Goal: Information Seeking & Learning: Learn about a topic

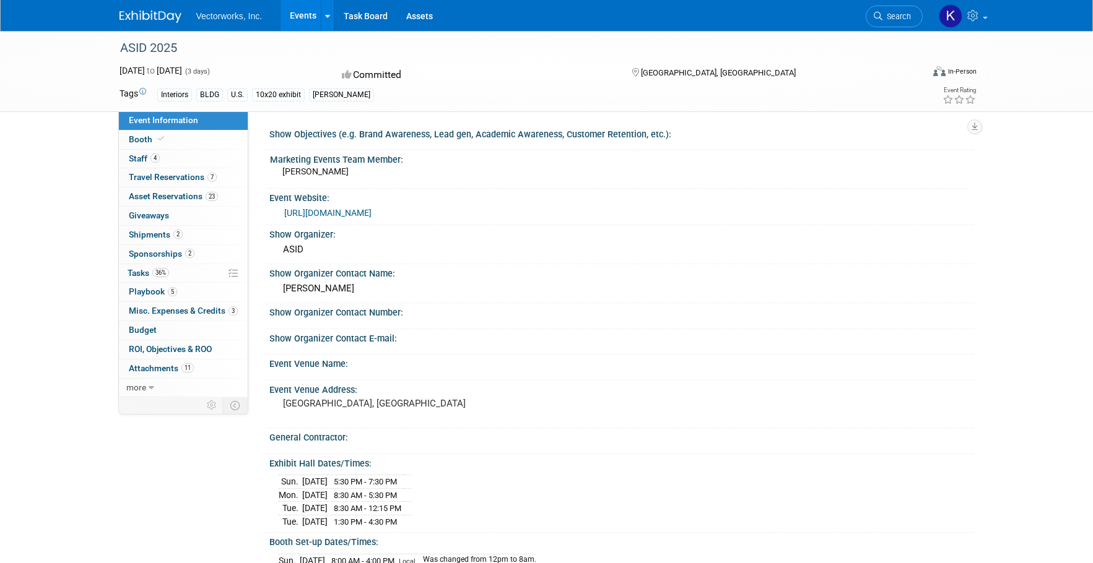
click at [371, 213] on link "[URL][DOMAIN_NAME]" at bounding box center [327, 213] width 87 height 10
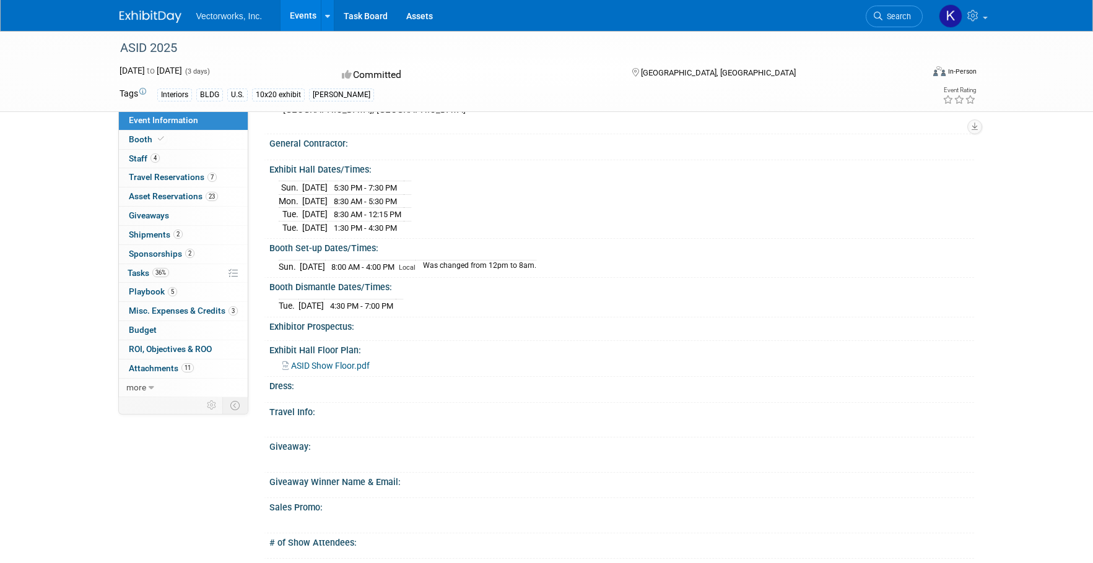
scroll to position [299, 0]
